Goal: Information Seeking & Learning: Learn about a topic

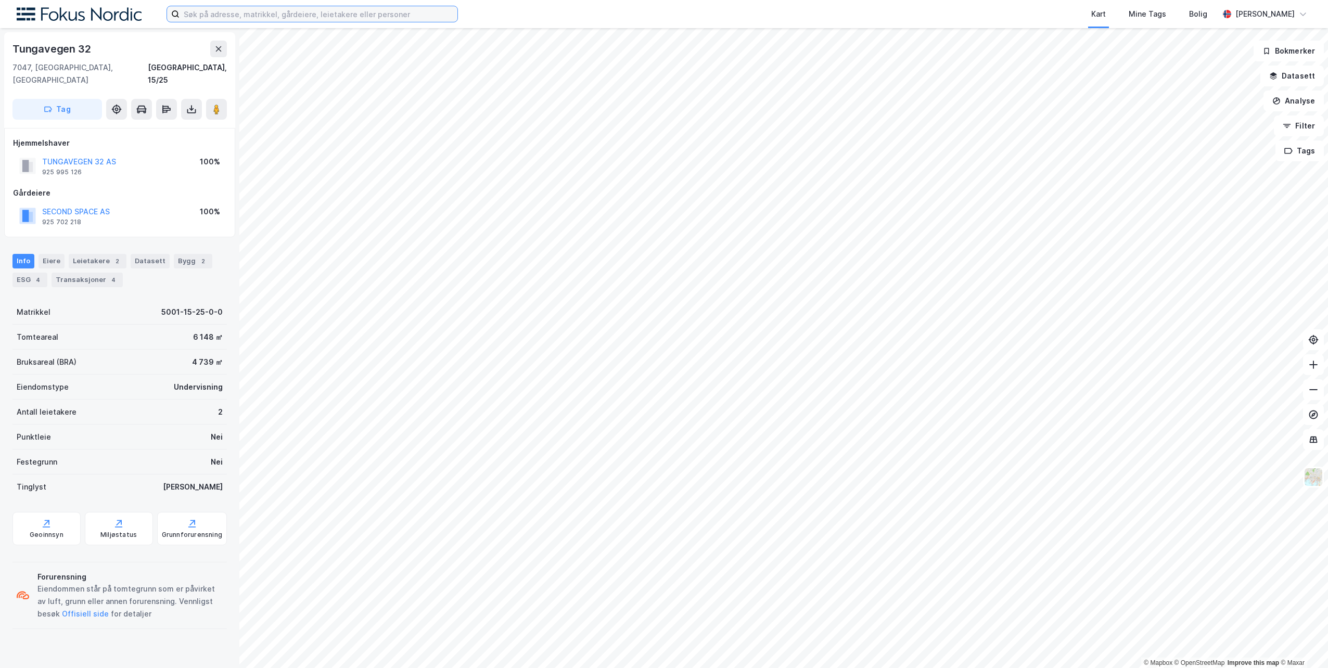
click at [299, 19] on input at bounding box center [318, 14] width 278 height 16
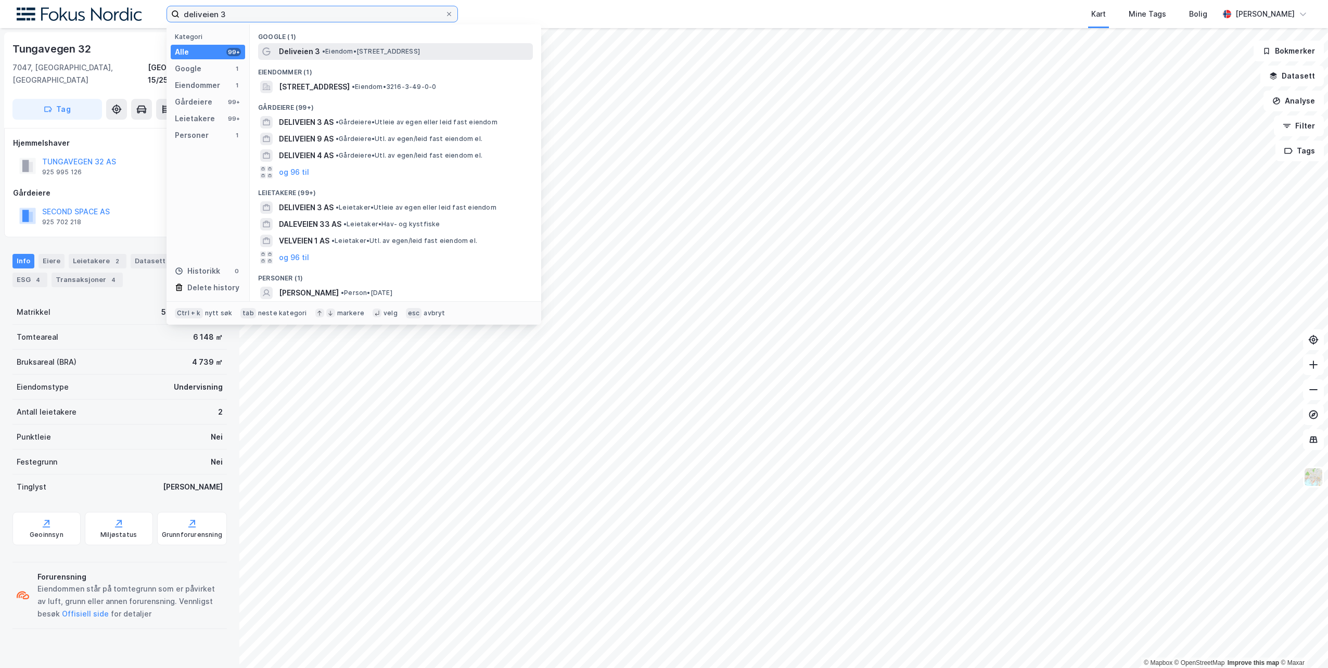
type input "deliveien 3"
click at [296, 52] on span "Deliveien 3" at bounding box center [299, 51] width 41 height 12
